Goal: Information Seeking & Learning: Find specific page/section

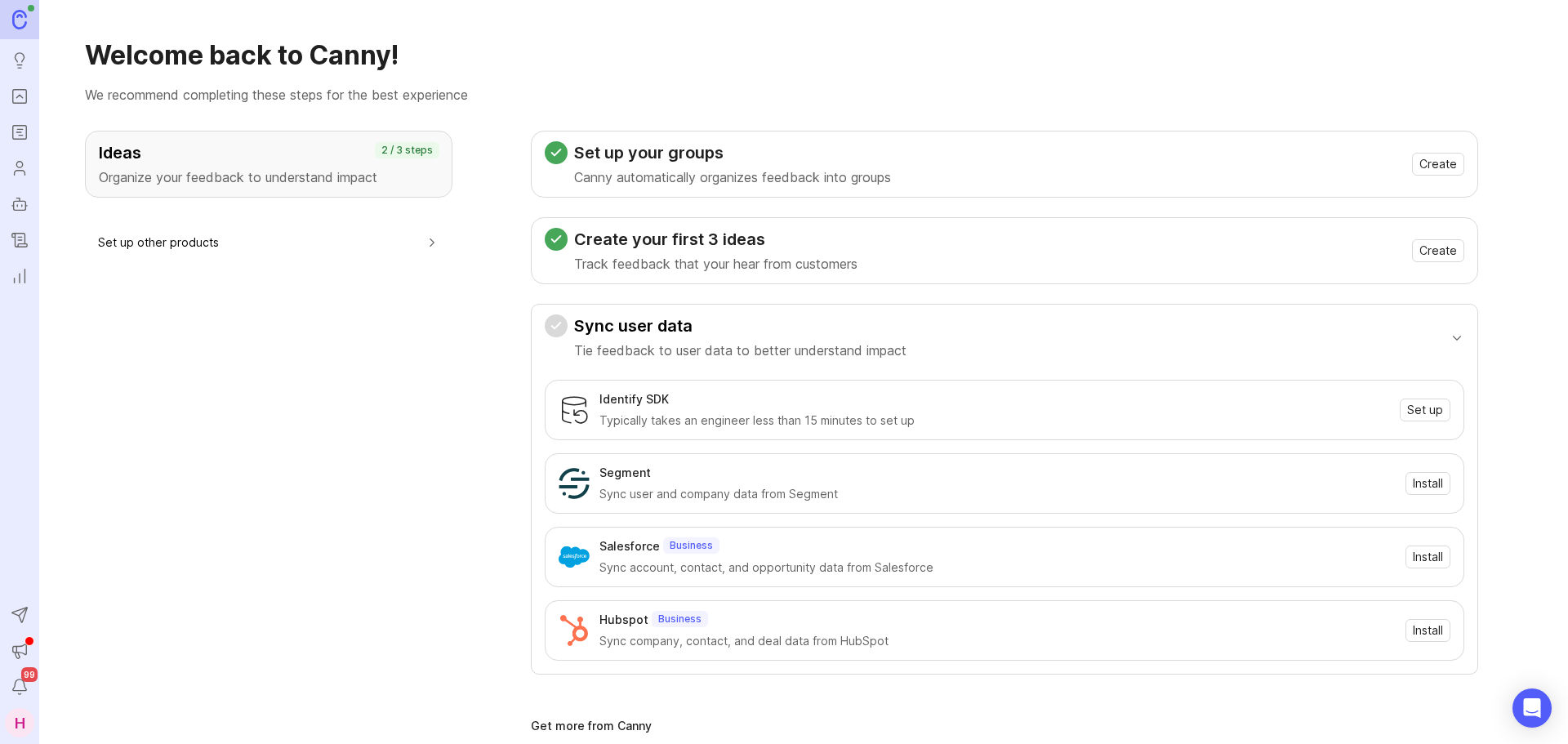
click at [28, 93] on icon "Portal" at bounding box center [19, 96] width 18 height 19
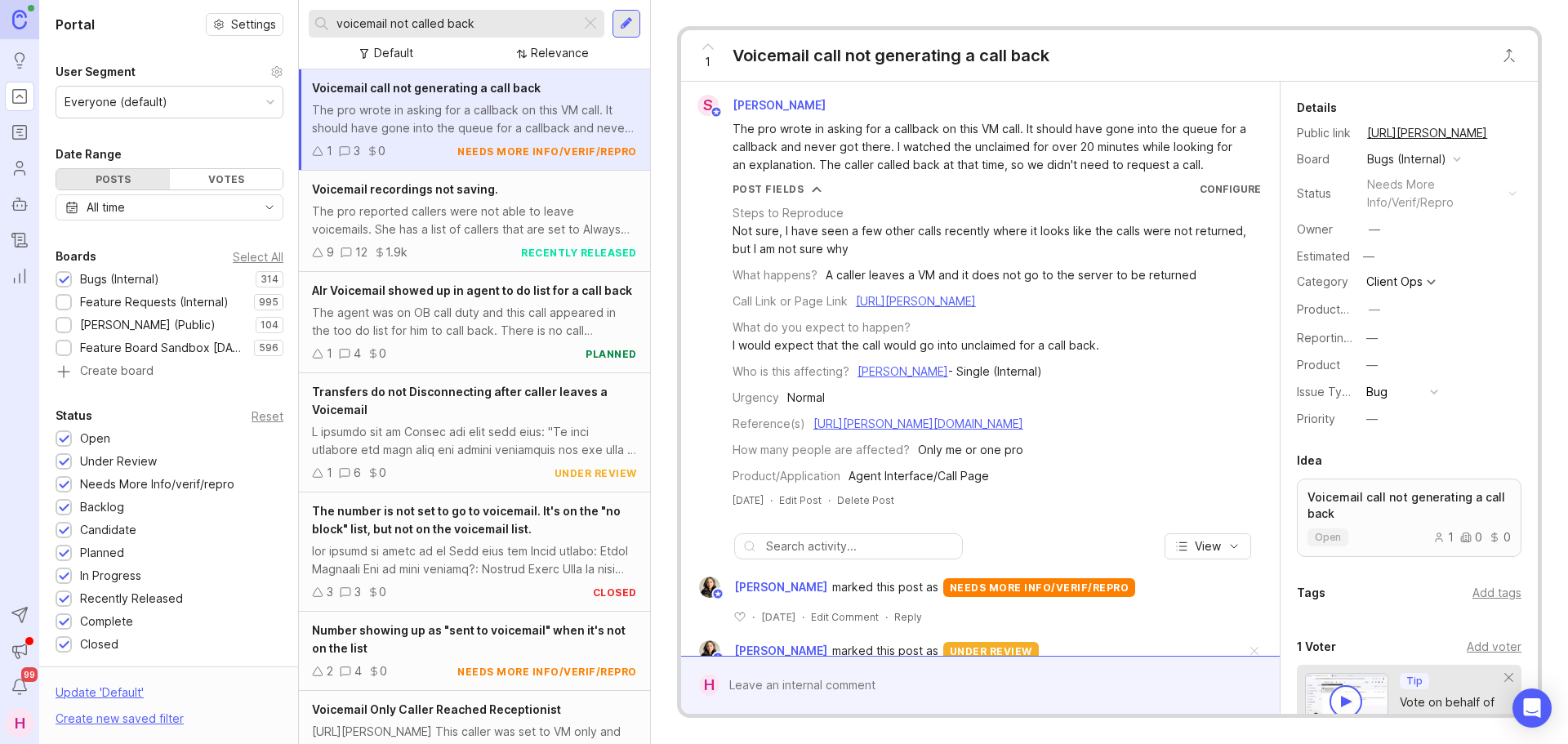
drag, startPoint x: 472, startPoint y: 19, endPoint x: 273, endPoint y: 24, distance: 199.1
click at [274, 24] on div "Portal Settings User Segment Everyone (default) Date Range Posts Votes All time…" at bounding box center [803, 372] width 1528 height 744
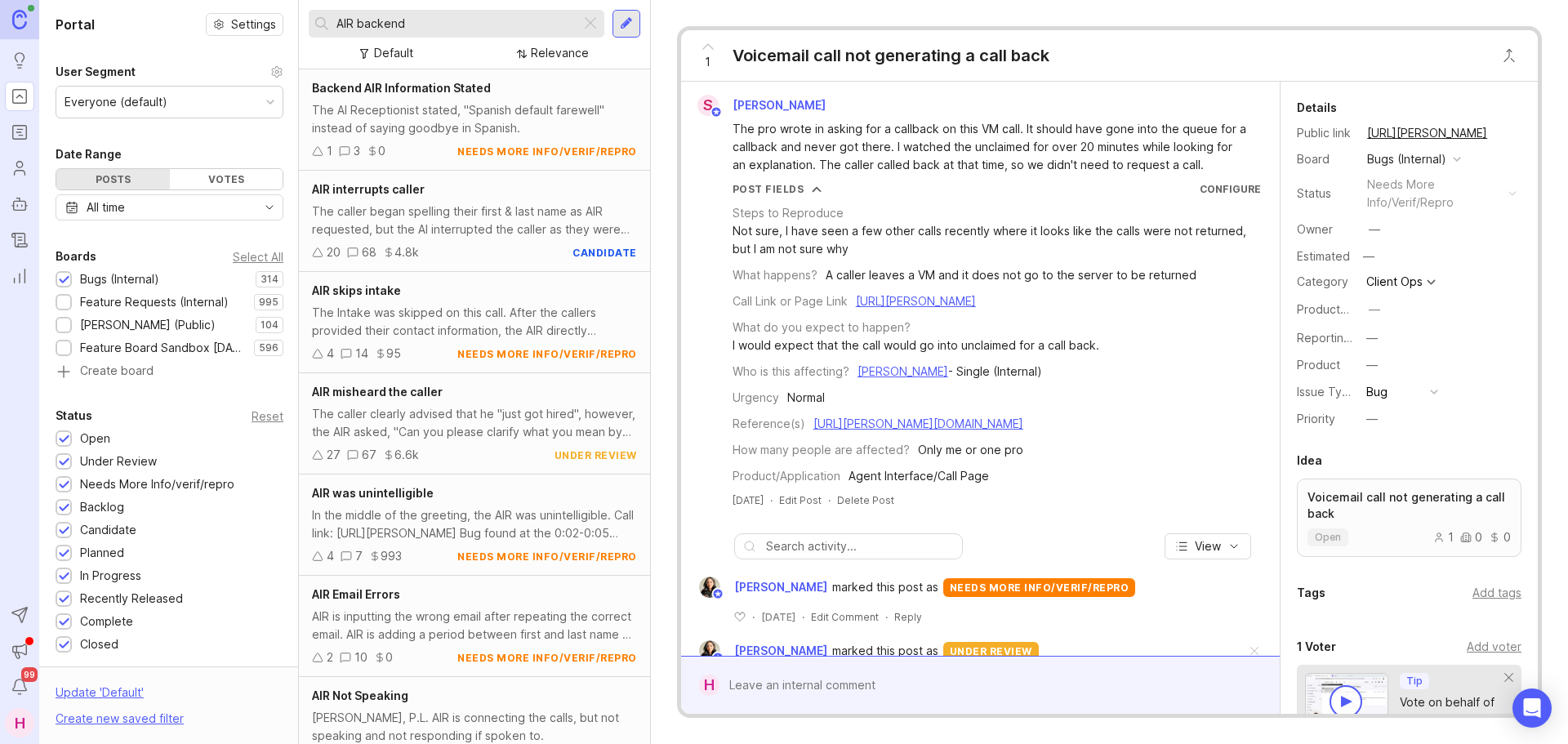
type input "AIR backend"
click at [440, 96] on div "Backend AIR Information Stated" at bounding box center [474, 88] width 325 height 18
